Goal: Check status

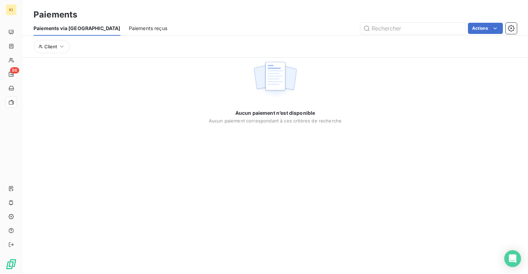
click at [129, 28] on span "Paiements reçus" at bounding box center [148, 28] width 38 height 7
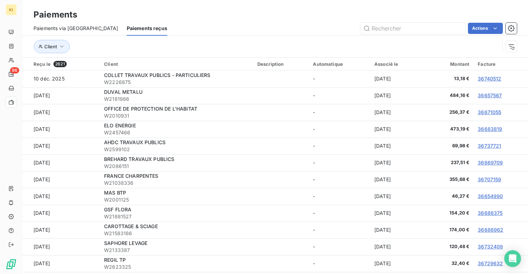
click at [72, 28] on span "Paiements via [GEOGRAPHIC_DATA]" at bounding box center [76, 28] width 85 height 7
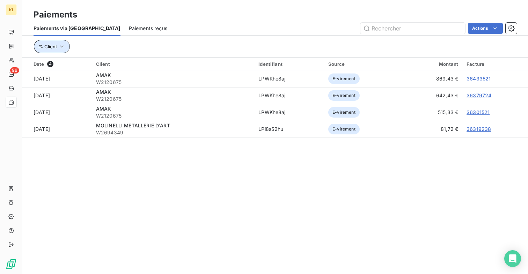
click at [65, 43] on button "Client" at bounding box center [52, 46] width 36 height 13
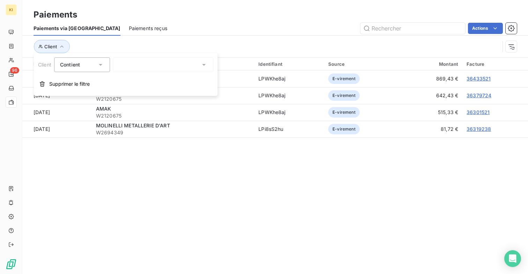
click at [111, 50] on div "Client" at bounding box center [267, 46] width 467 height 13
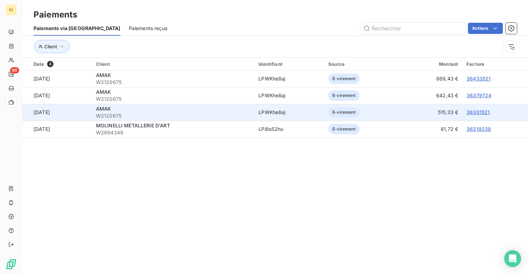
drag, startPoint x: 32, startPoint y: 59, endPoint x: 302, endPoint y: 104, distance: 273.6
click at [302, 104] on table "Date 4 Client Identifiant Source Montant Facture 9 oct. 2025 AMAK W2120675 LPWK…" at bounding box center [275, 98] width 506 height 80
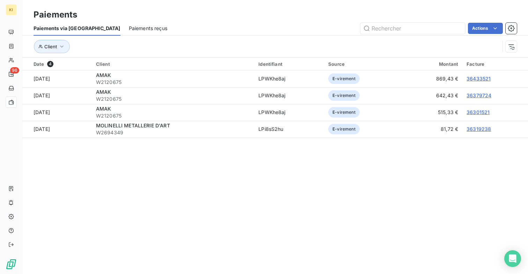
click at [369, 171] on section "Paiements Paiements via le Portail Paiements reçus Actions Client Date 4 Client…" at bounding box center [275, 137] width 506 height 274
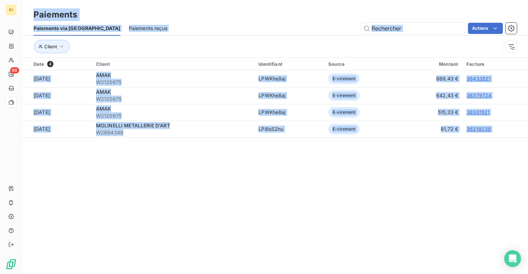
click at [327, 194] on section "Paiements Paiements via le Portail Paiements reçus Actions Client Date 4 Client…" at bounding box center [275, 137] width 506 height 274
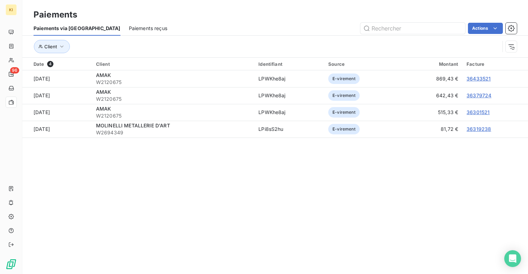
click at [229, 199] on section "Paiements Paiements via le Portail Paiements reçus Actions Client Date 4 Client…" at bounding box center [275, 137] width 506 height 274
click at [175, 190] on section "Paiements Paiements via le Portail Paiements reçus Actions Client Date 4 Client…" at bounding box center [275, 137] width 506 height 274
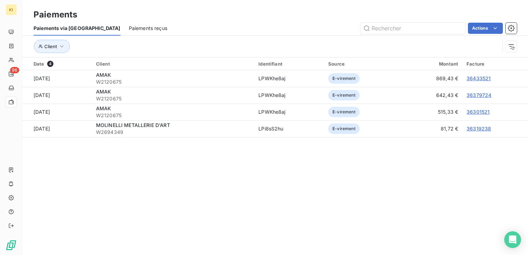
click at [458, 167] on section "Paiements Paiements via le Portail Paiements reçus Actions Client Date 4 Client…" at bounding box center [275, 127] width 506 height 255
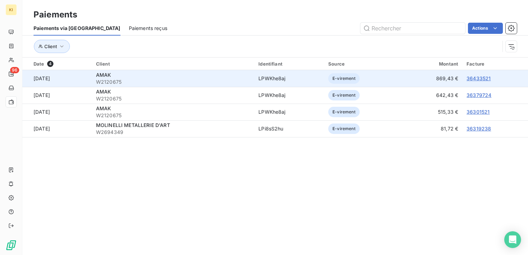
click at [477, 77] on link "36433521" at bounding box center [479, 78] width 24 height 6
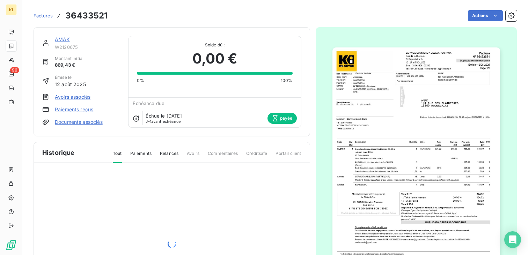
click at [62, 40] on link "AMAK" at bounding box center [62, 39] width 15 height 6
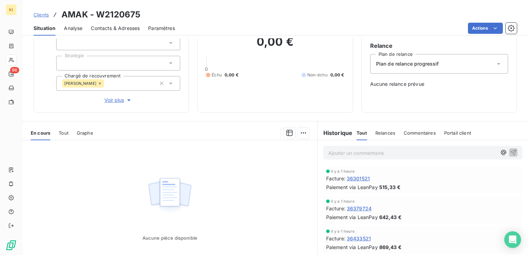
scroll to position [52, 0]
click at [83, 132] on span "Graphe" at bounding box center [85, 133] width 16 height 6
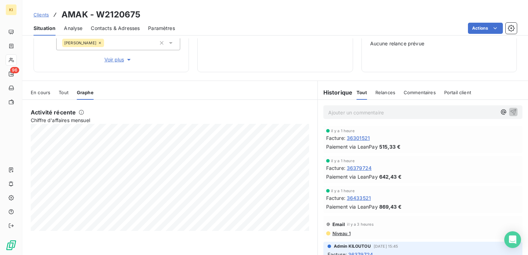
scroll to position [17, 0]
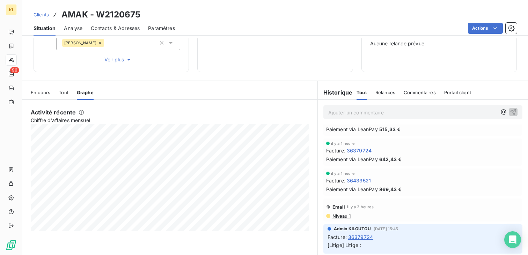
click at [383, 91] on span "Relances" at bounding box center [386, 93] width 20 height 6
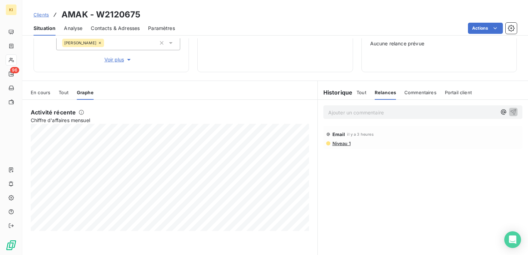
click at [347, 142] on span "Niveau 1" at bounding box center [341, 144] width 19 height 6
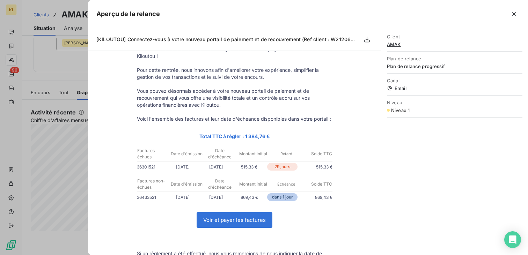
scroll to position [121, 0]
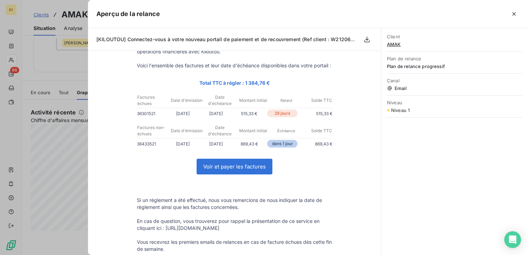
drag, startPoint x: 293, startPoint y: 152, endPoint x: 272, endPoint y: 152, distance: 20.6
click at [272, 148] on p "dans 1 jour" at bounding box center [282, 144] width 30 height 8
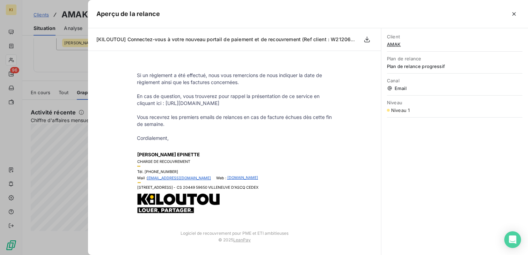
scroll to position [253, 0]
drag, startPoint x: 267, startPoint y: 245, endPoint x: 204, endPoint y: 228, distance: 65.0
click at [204, 228] on tbody "Logiciel de recouvrement pour PME et ETI ambitieuses © 2025 LeanPay" at bounding box center [235, 237] width 210 height 26
click at [274, 216] on td "Caroline EPINETTE CHARGE DE RECOUVREMENT Tél. +33 328326998 Mail : cepinette@ki…" at bounding box center [235, 183] width 210 height 68
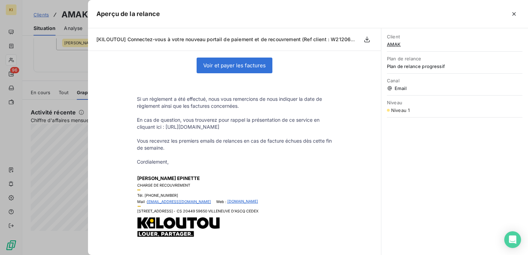
scroll to position [158, 0]
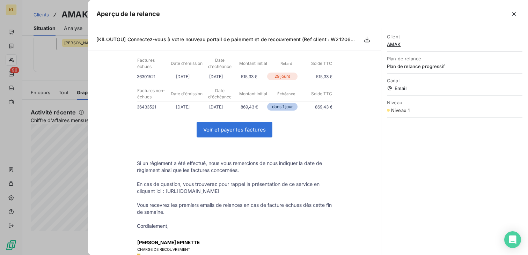
click at [232, 133] on link "Voir et payer les factures" at bounding box center [234, 129] width 75 height 15
click at [55, 59] on div at bounding box center [264, 127] width 528 height 255
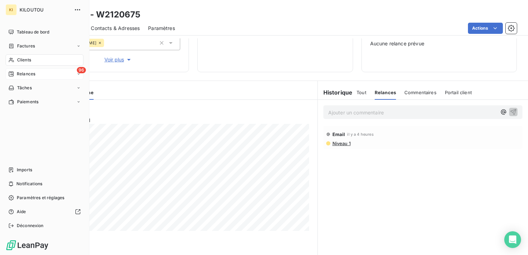
click at [37, 71] on div "96 Relances" at bounding box center [45, 73] width 78 height 11
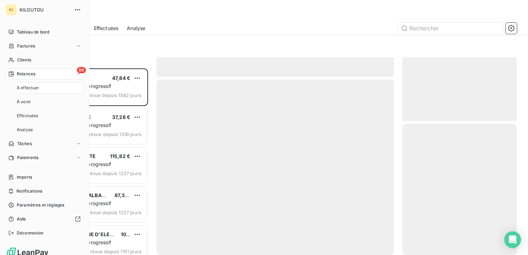
scroll to position [187, 115]
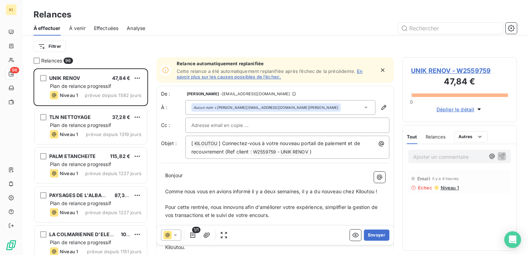
click at [130, 41] on div "Filtrer" at bounding box center [276, 46] width 484 height 13
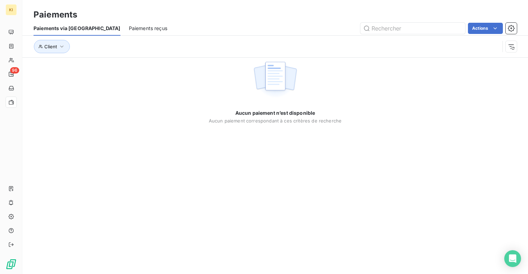
click at [195, 123] on div "Aucun paiement n’est disponible Aucun paiement correspondant à ces critères de …" at bounding box center [275, 91] width 506 height 66
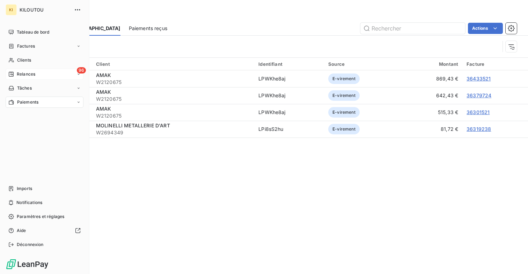
click at [24, 73] on span "Relances" at bounding box center [26, 74] width 19 height 6
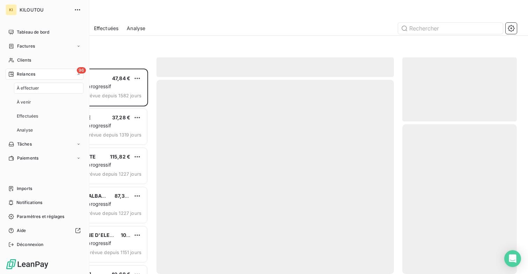
click at [24, 87] on span "À effectuer" at bounding box center [28, 88] width 23 height 6
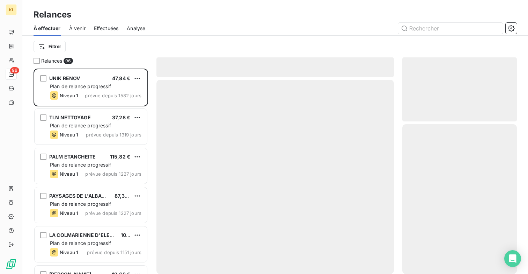
click at [109, 31] on span "Effectuées" at bounding box center [106, 28] width 25 height 7
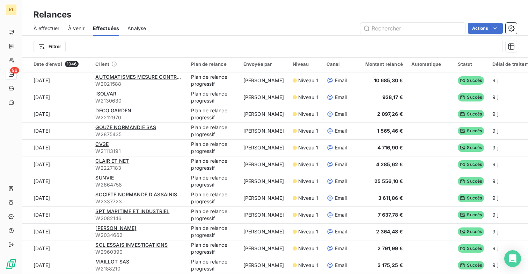
scroll to position [24, 0]
